Goal: Information Seeking & Learning: Learn about a topic

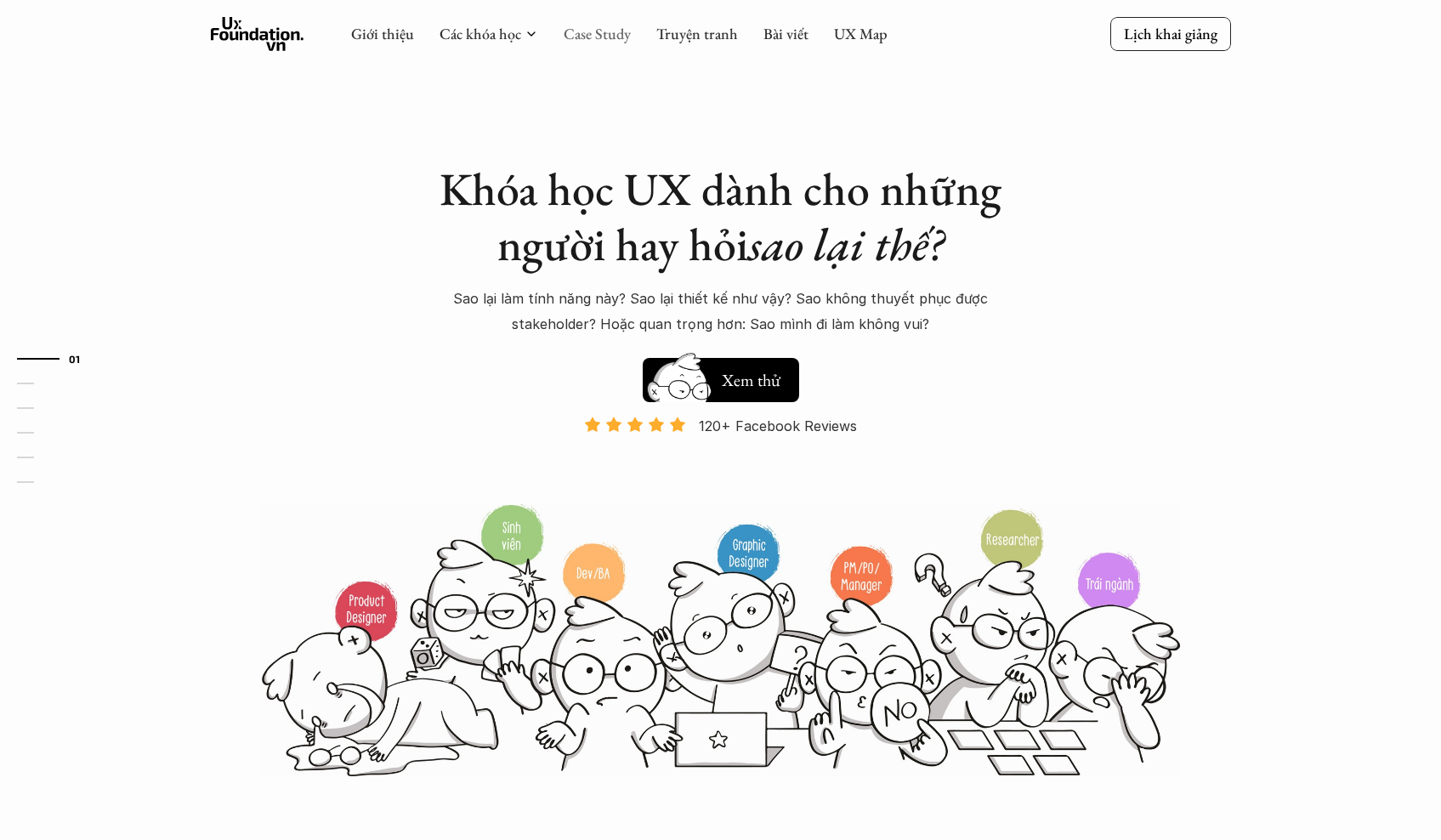
click at [605, 38] on link "Case Study" at bounding box center [597, 33] width 67 height 20
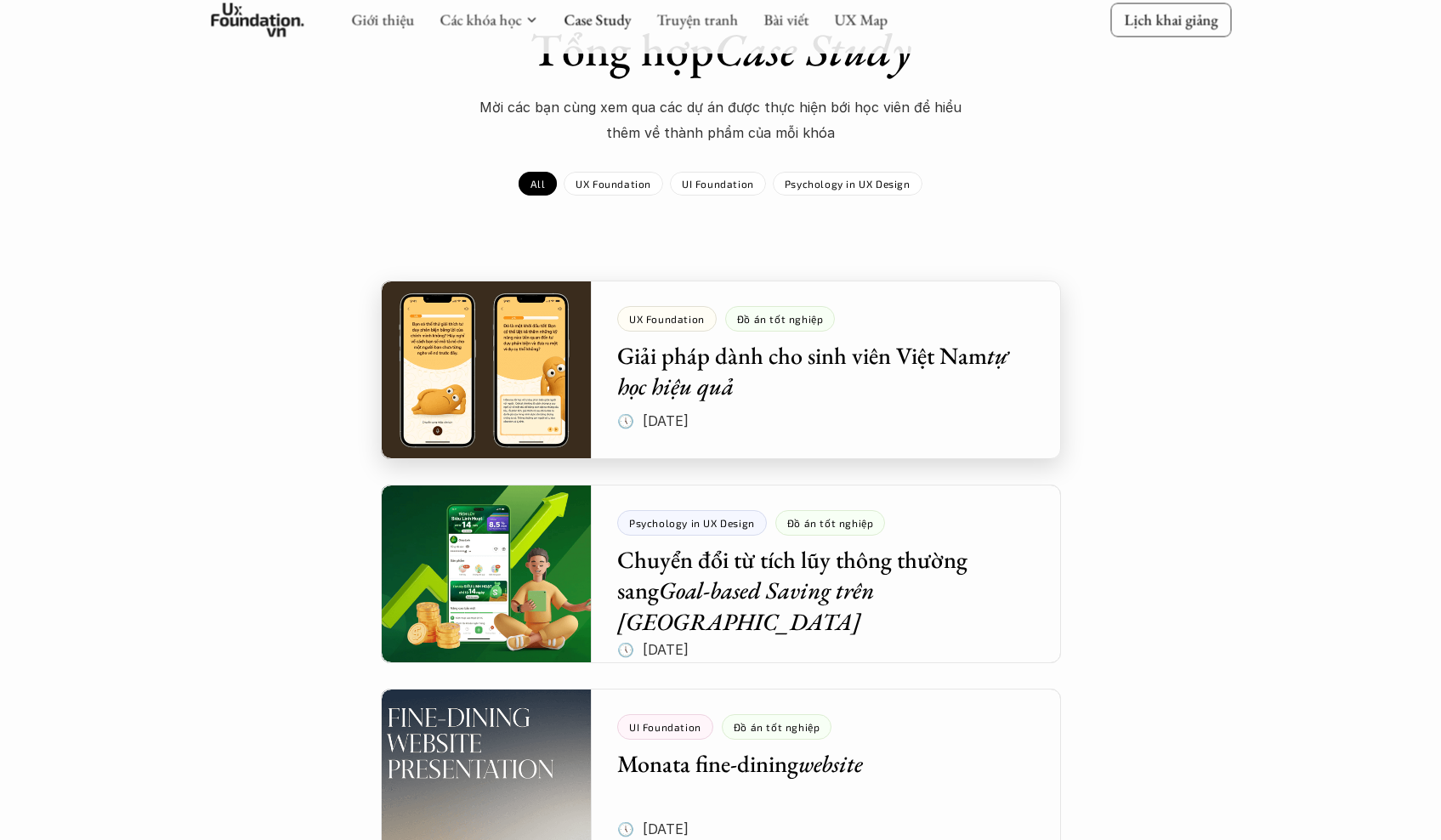
scroll to position [115, 0]
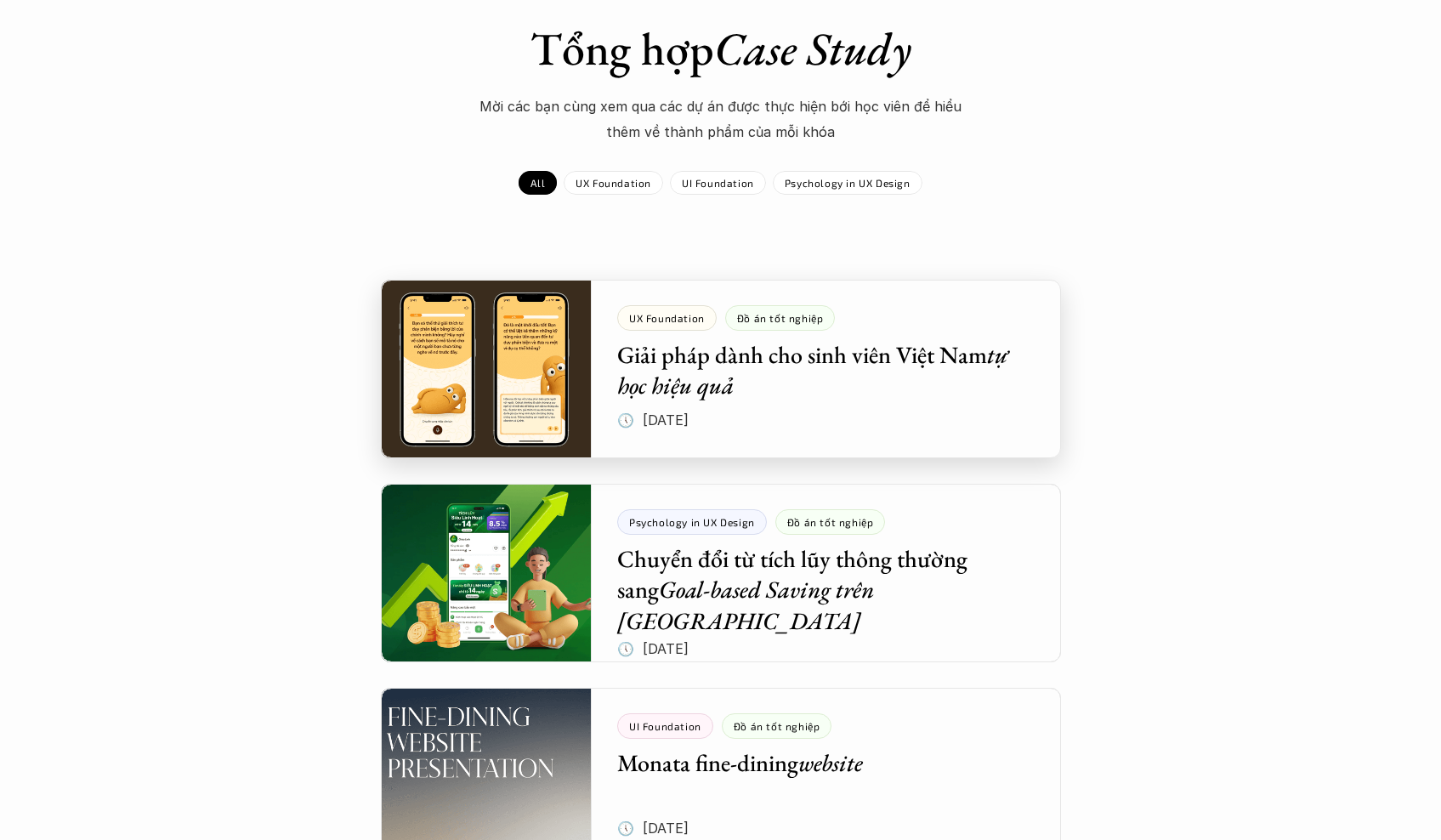
click at [523, 405] on div at bounding box center [721, 369] width 680 height 179
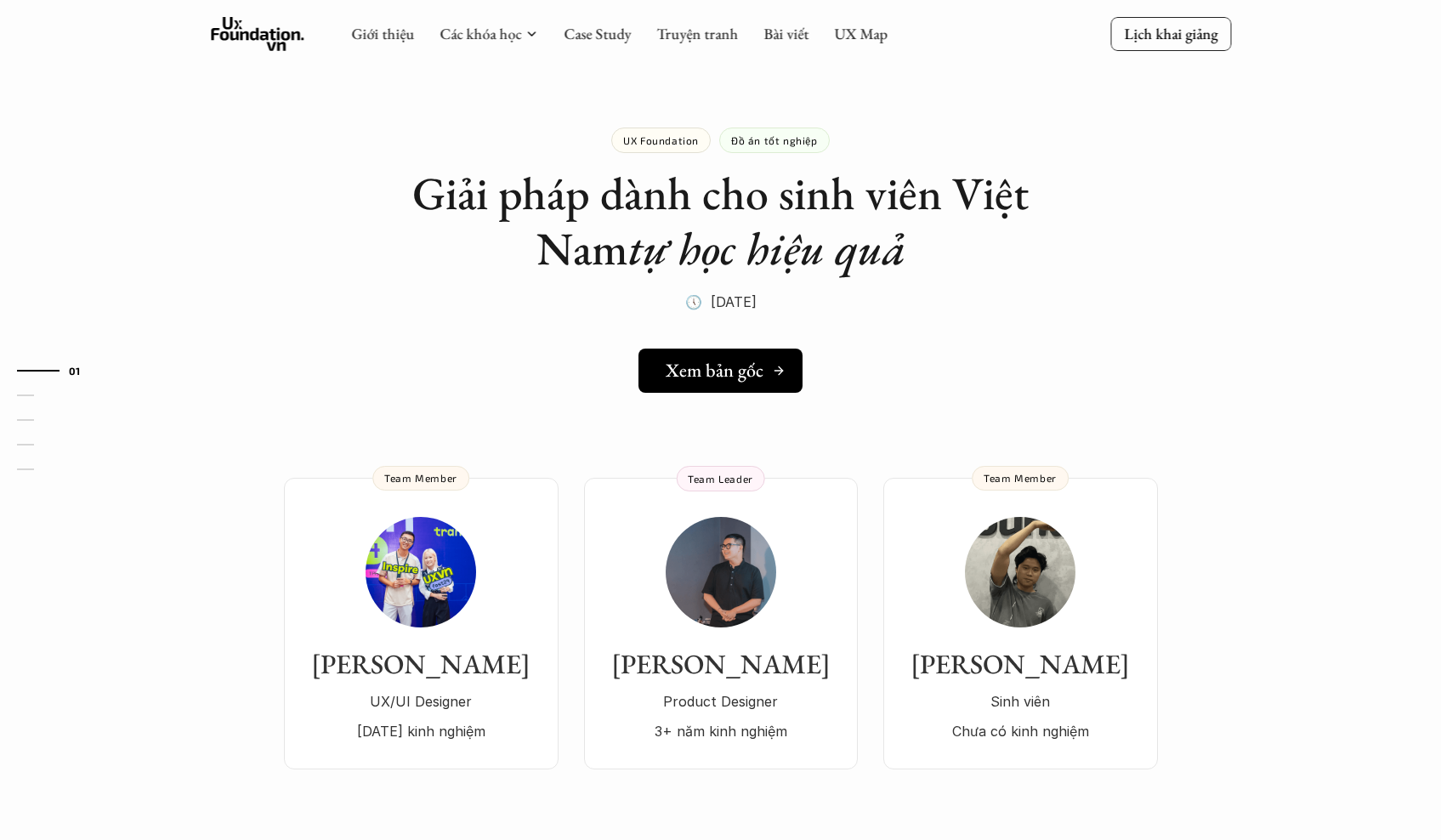
click at [726, 390] on link "Xem bản gốc" at bounding box center [721, 370] width 164 height 44
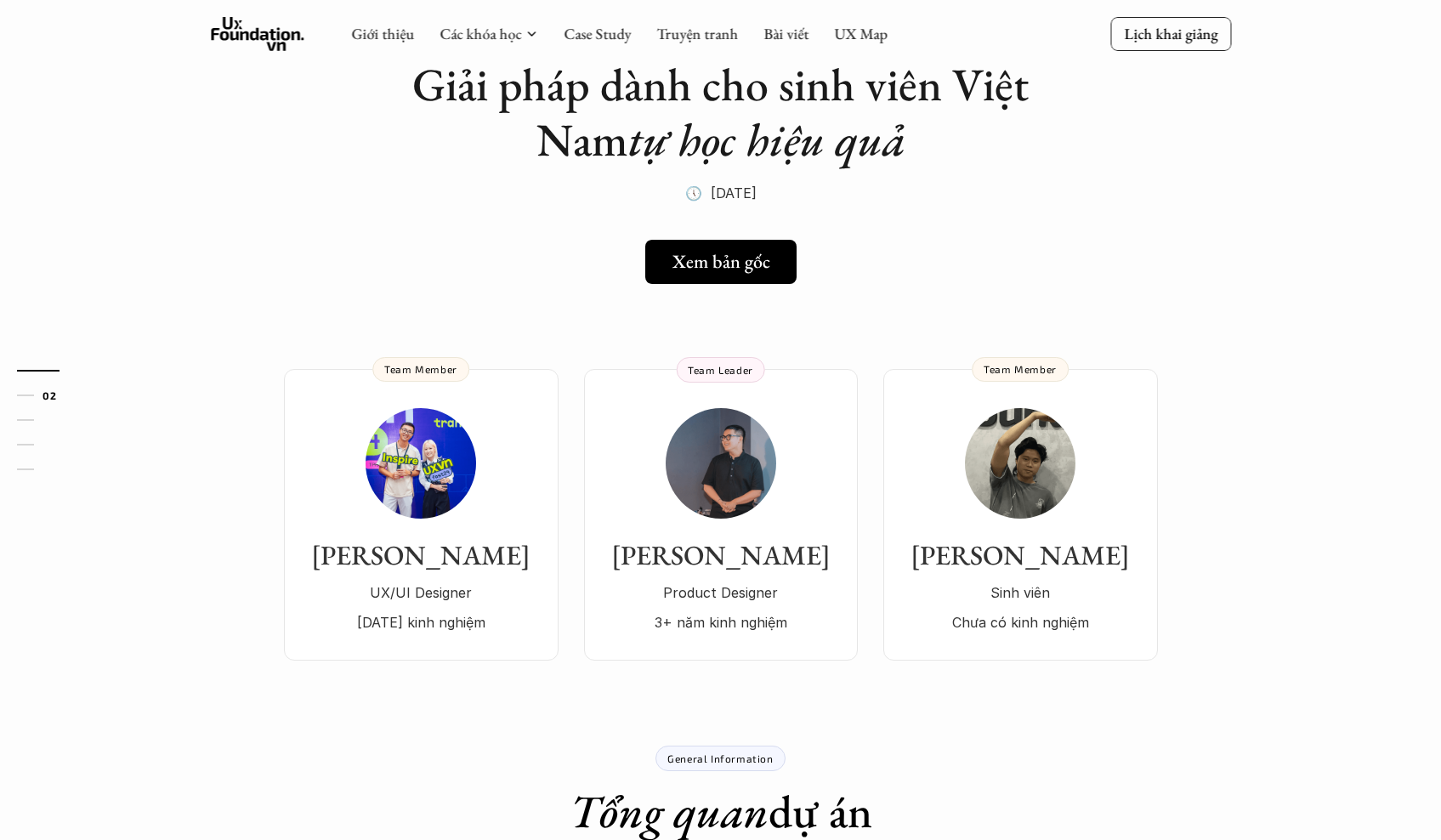
scroll to position [117, 0]
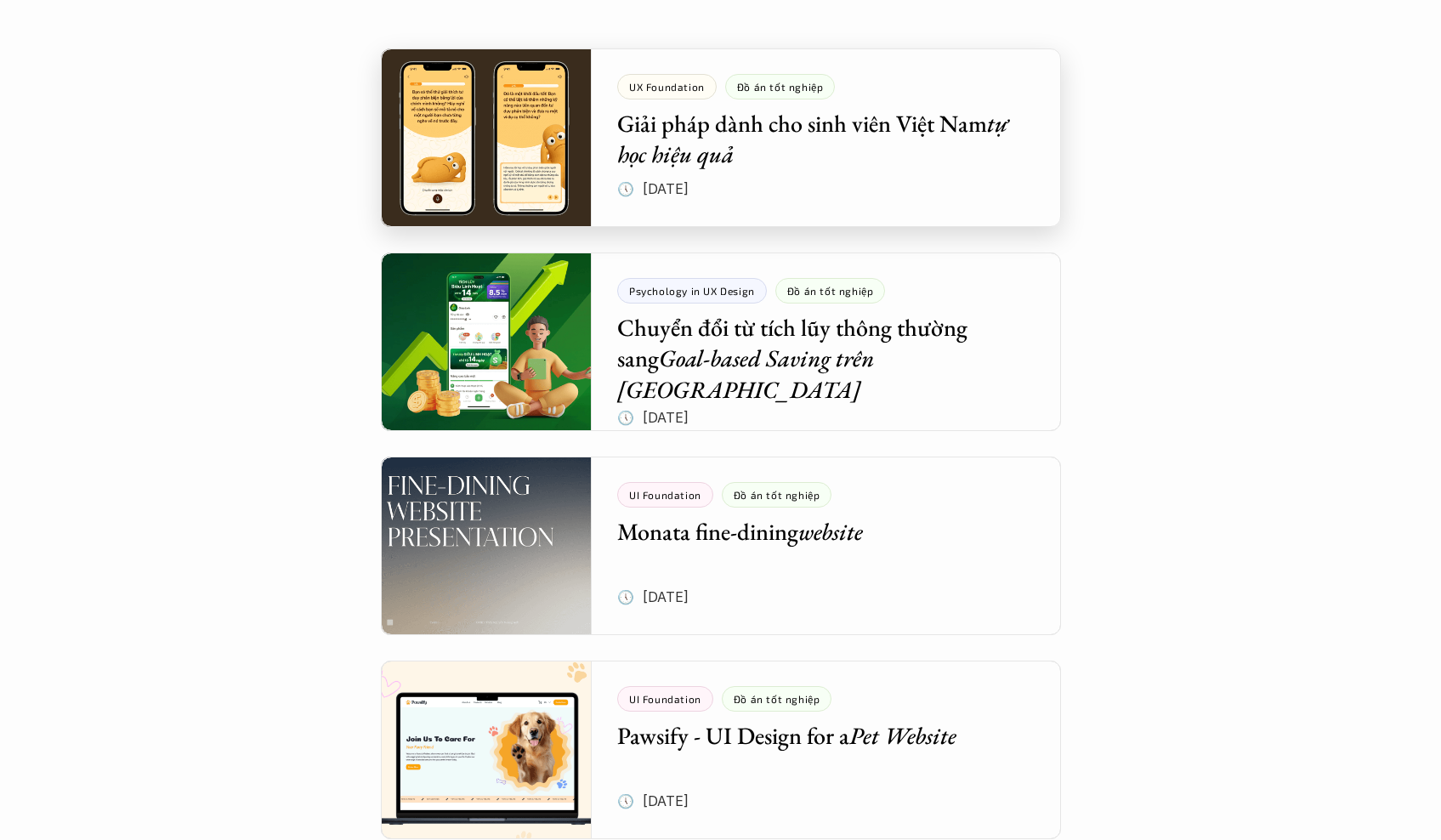
scroll to position [348, 0]
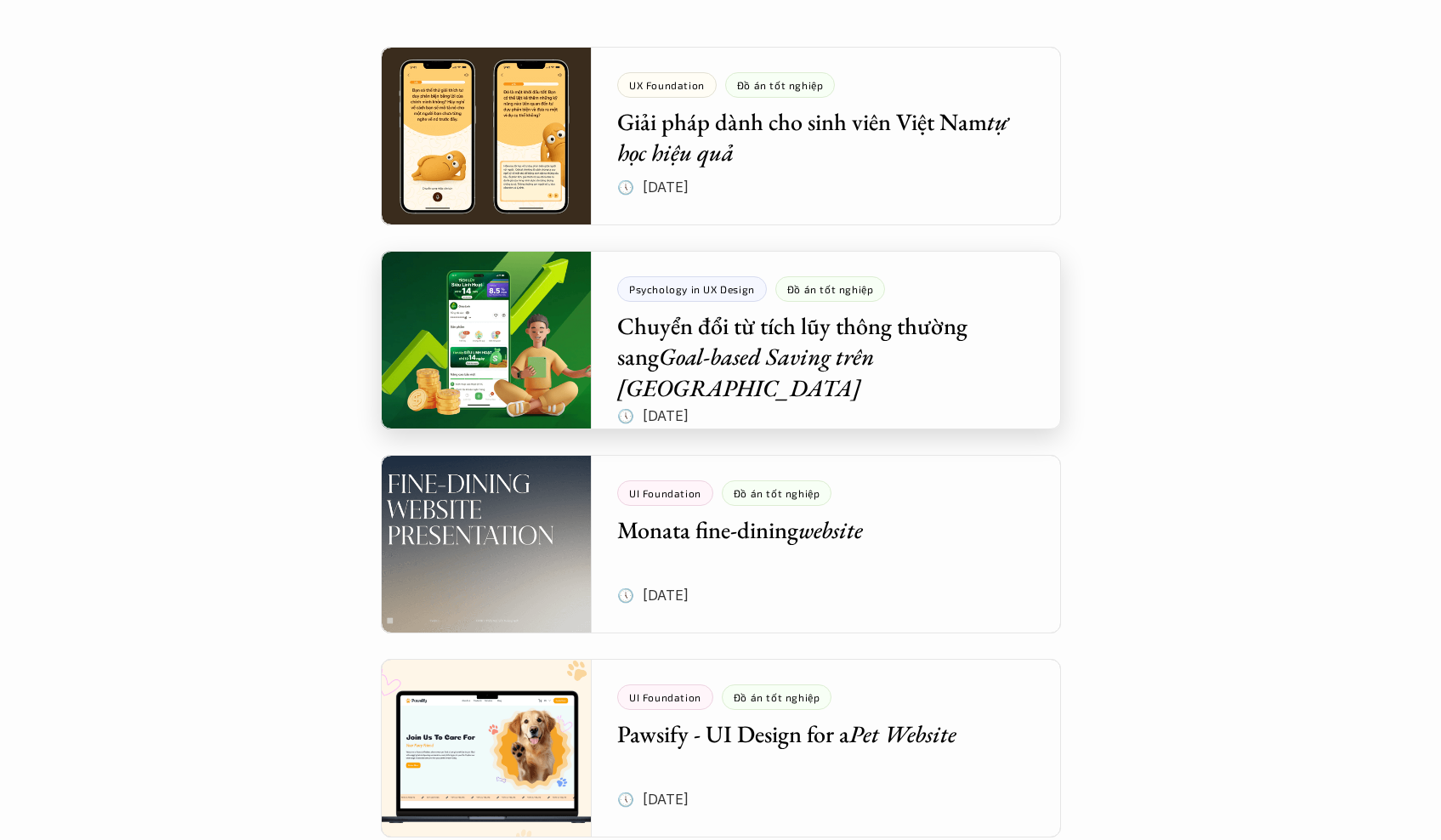
click at [771, 371] on div at bounding box center [721, 341] width 680 height 179
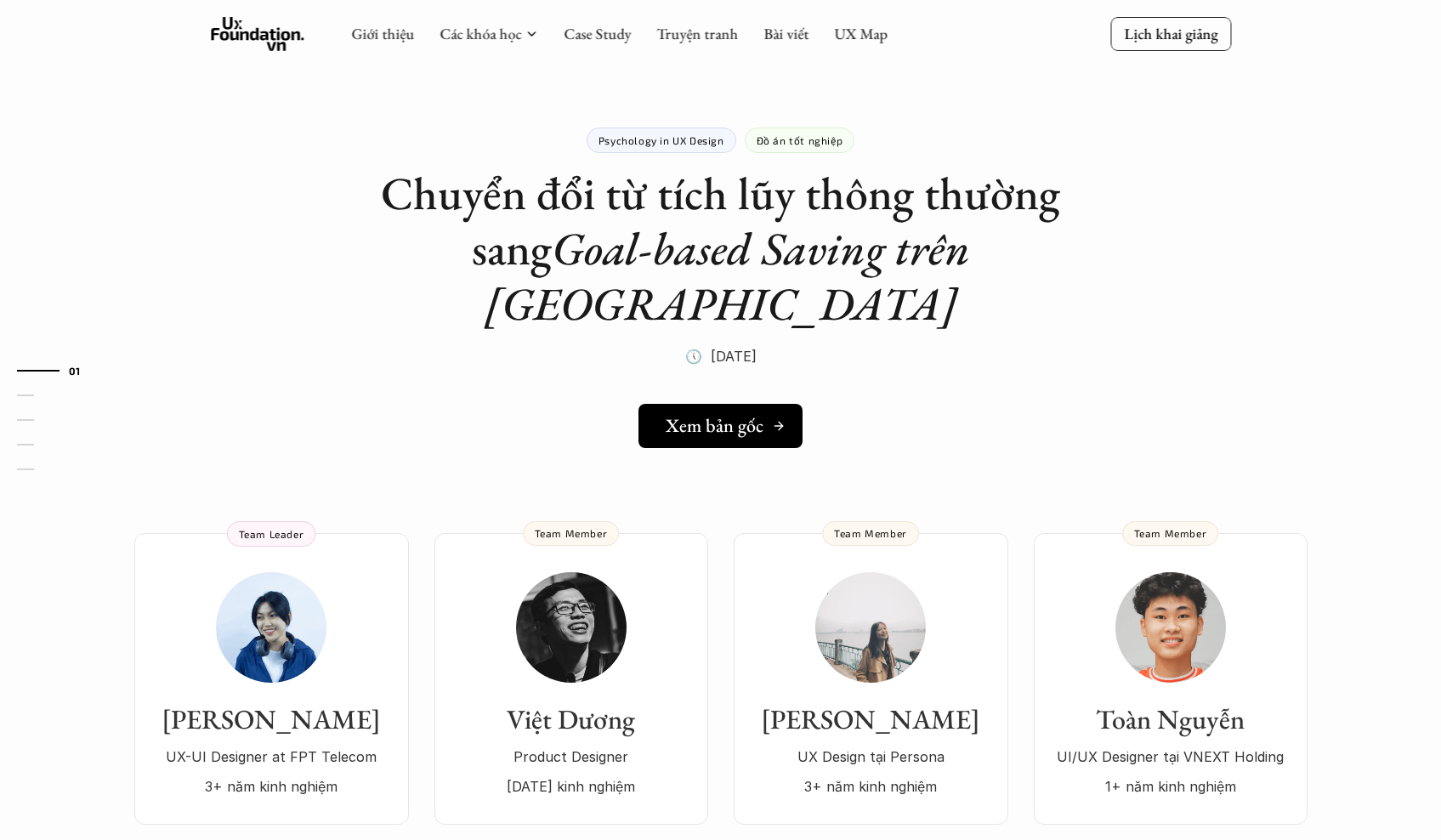
click at [755, 415] on h5 "Xem bản gốc" at bounding box center [715, 425] width 98 height 22
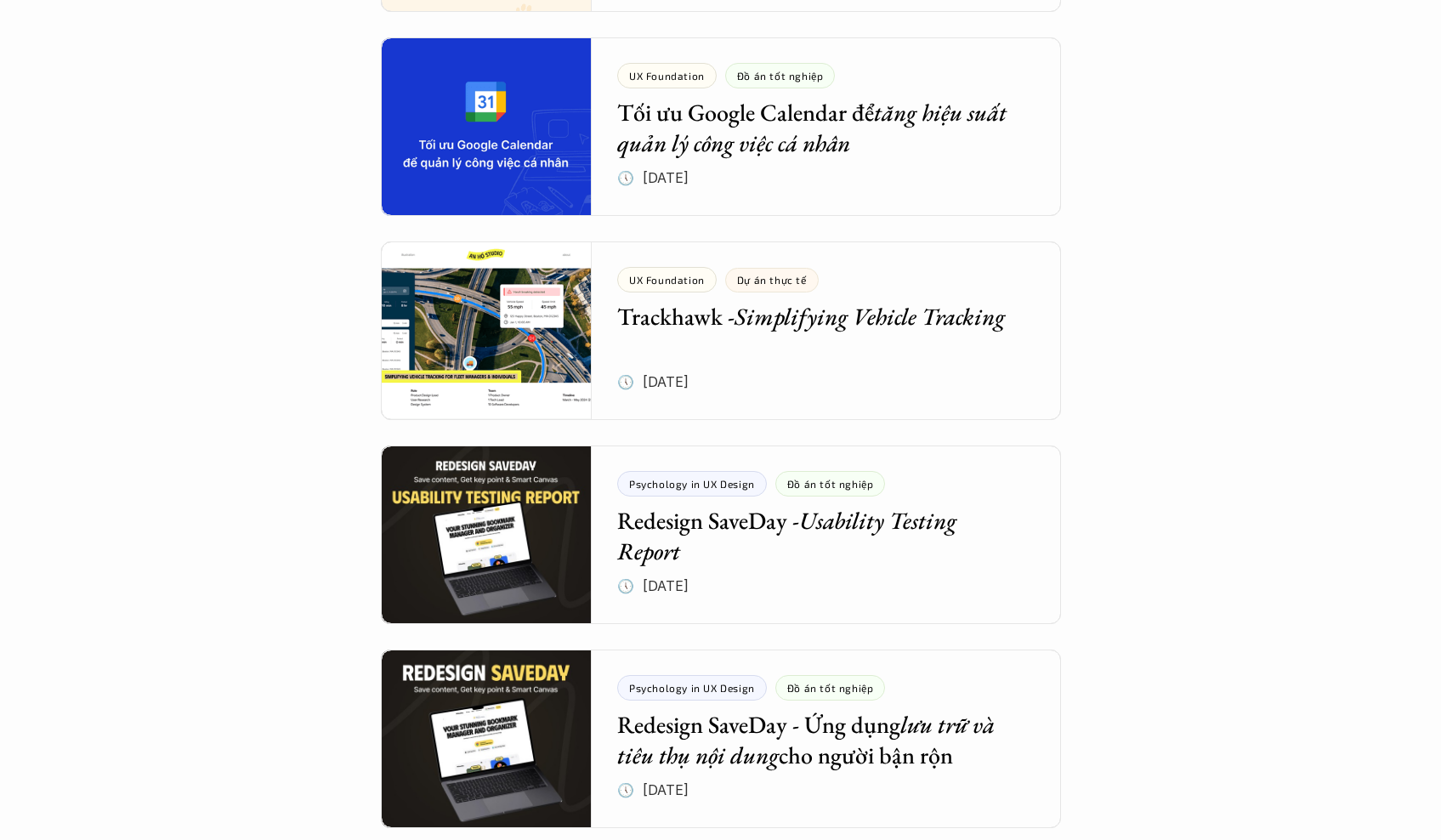
scroll to position [1176, 0]
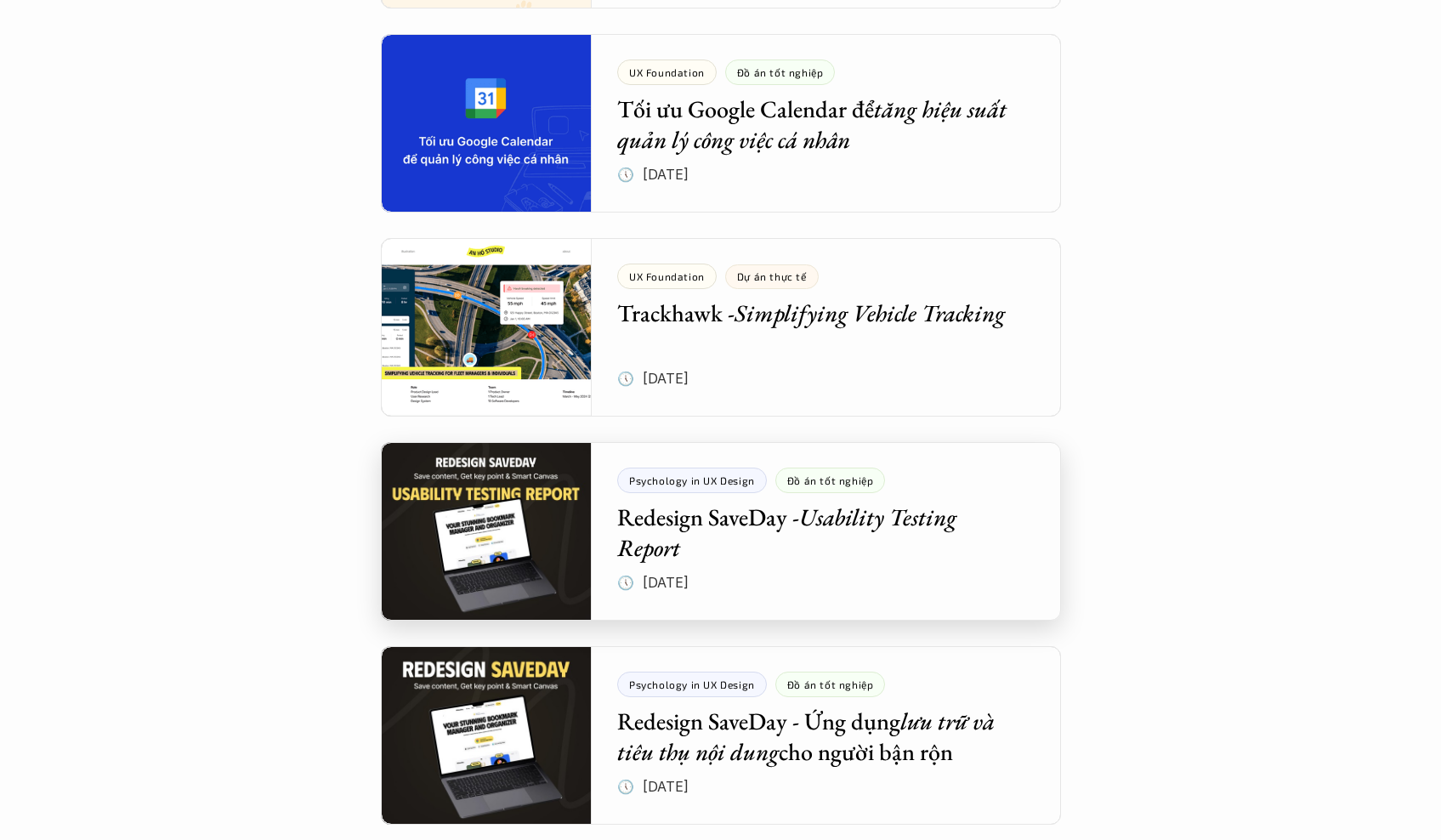
click at [523, 540] on div at bounding box center [721, 531] width 680 height 179
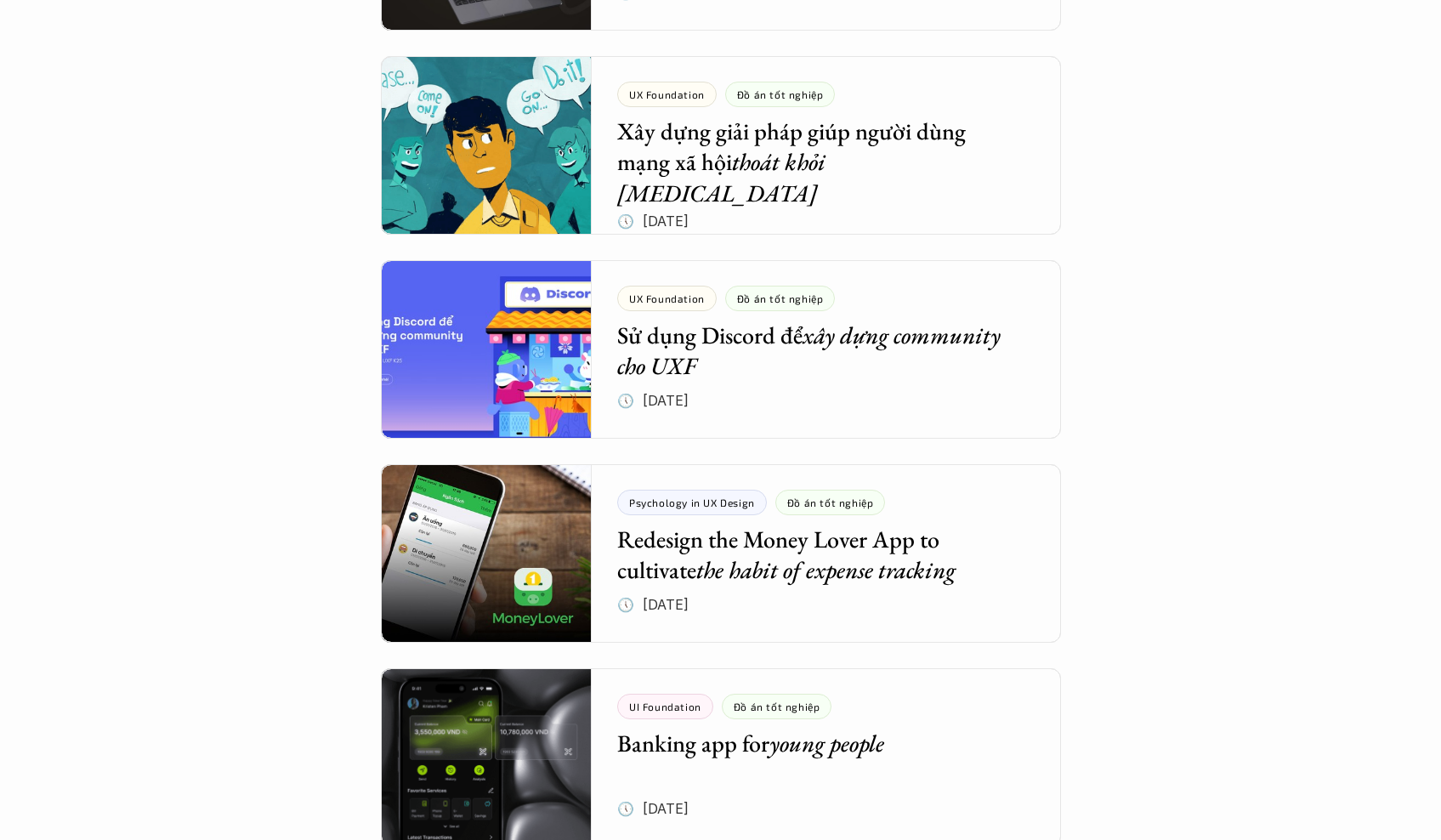
scroll to position [1971, 0]
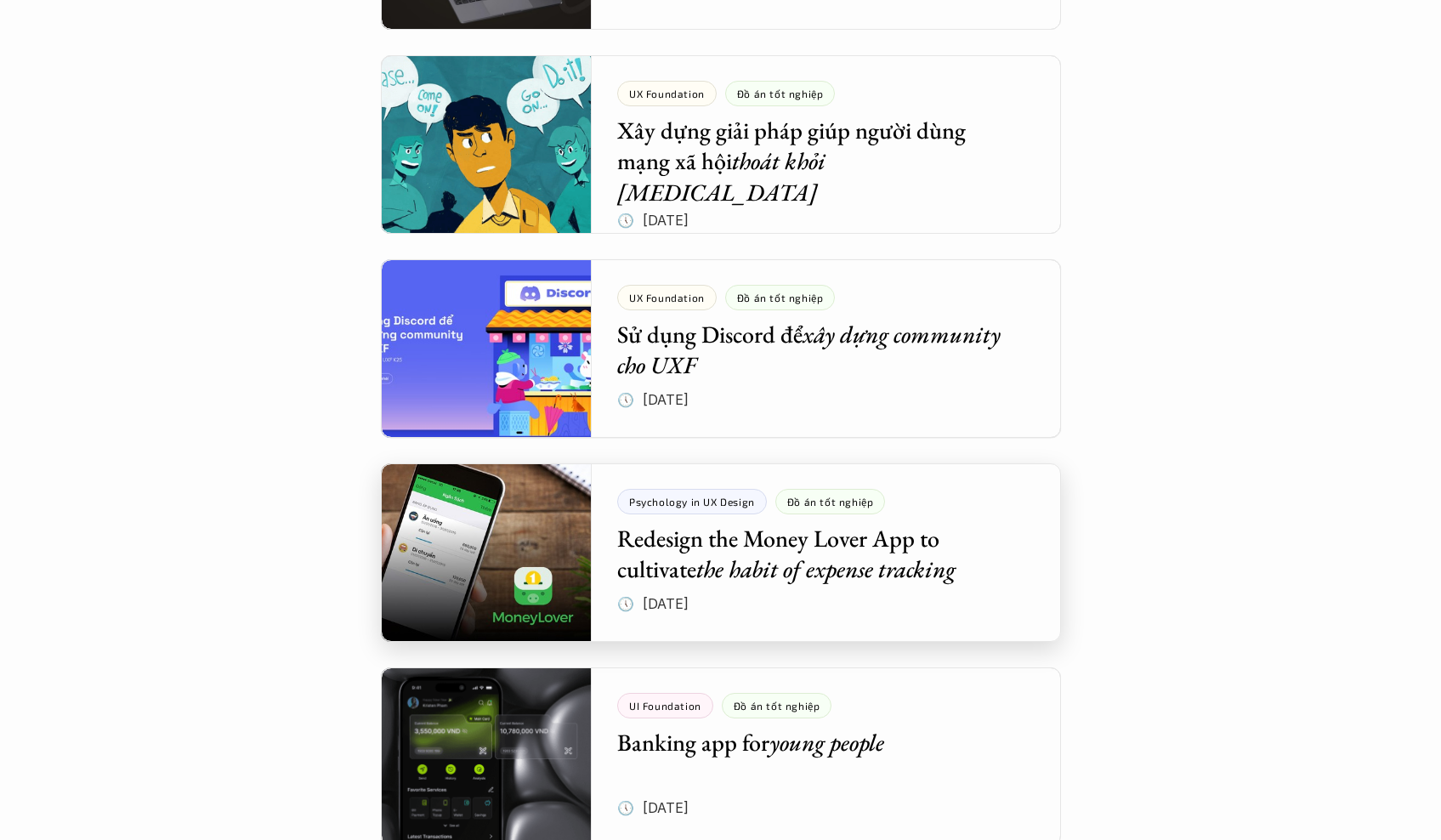
click at [632, 555] on div at bounding box center [721, 553] width 680 height 179
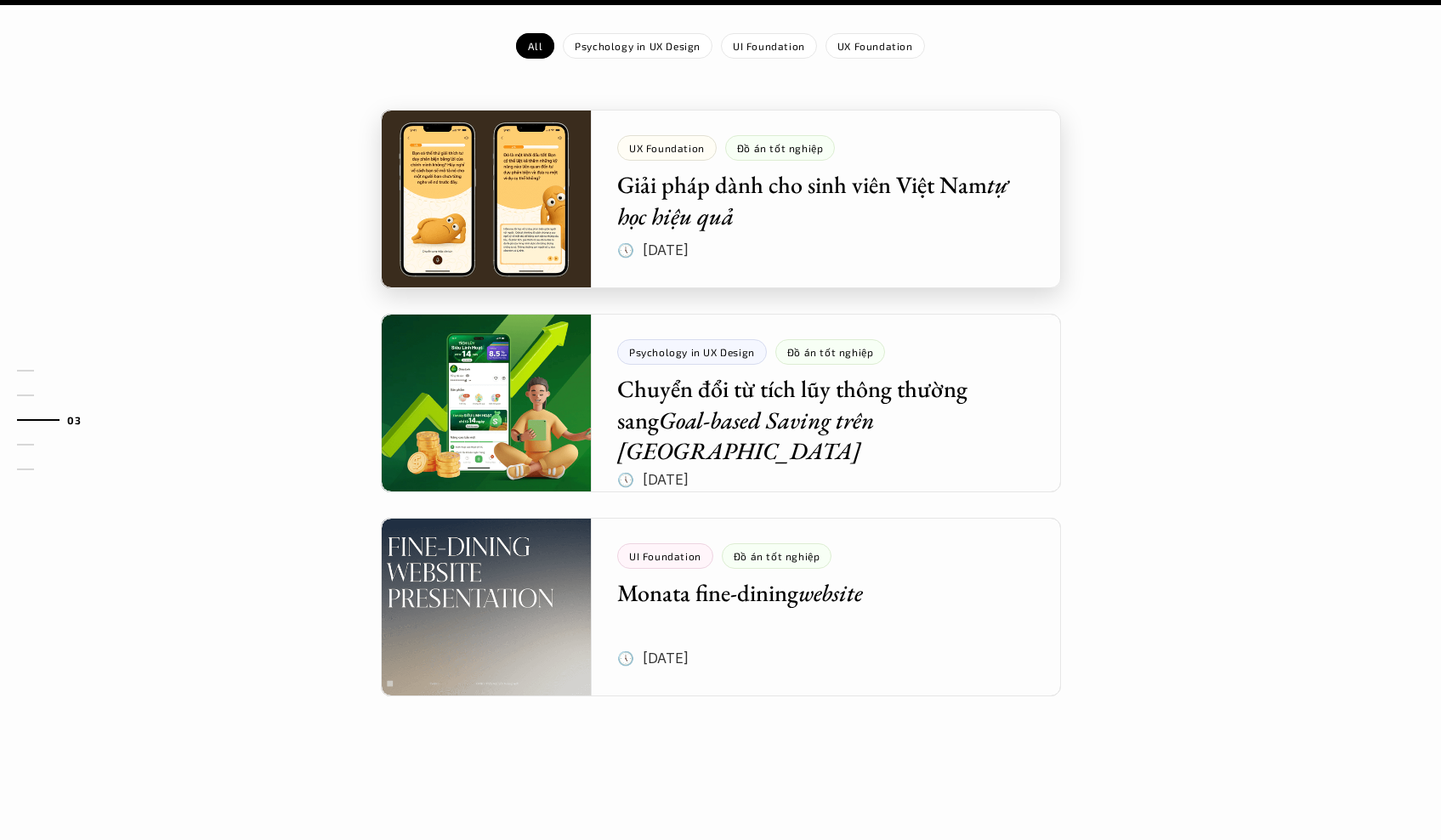
scroll to position [1884, 0]
